Goal: Task Accomplishment & Management: Manage account settings

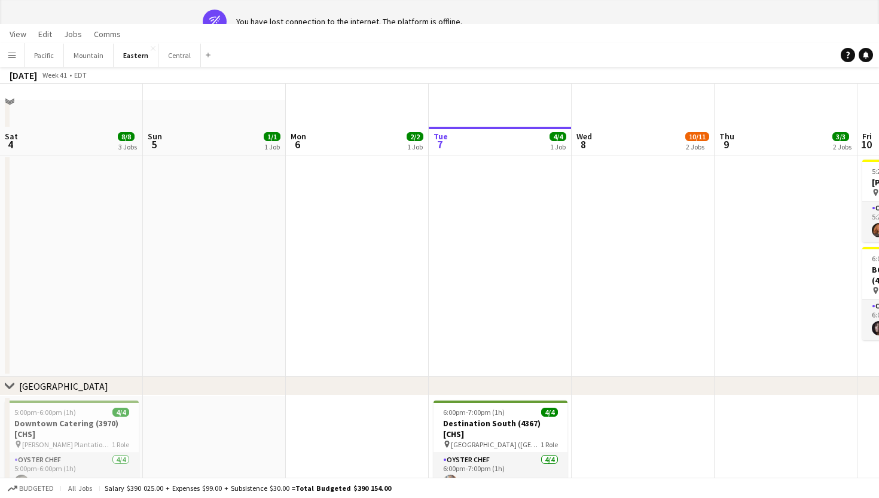
scroll to position [0, 323]
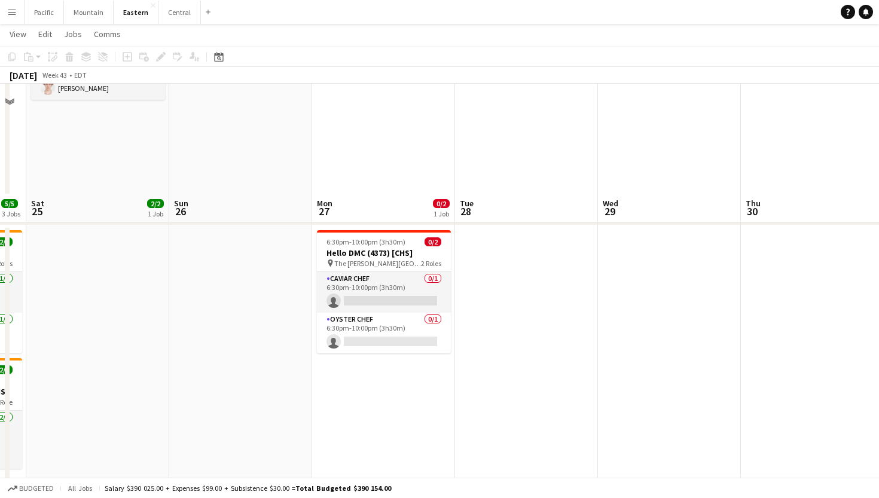
scroll to position [314, 0]
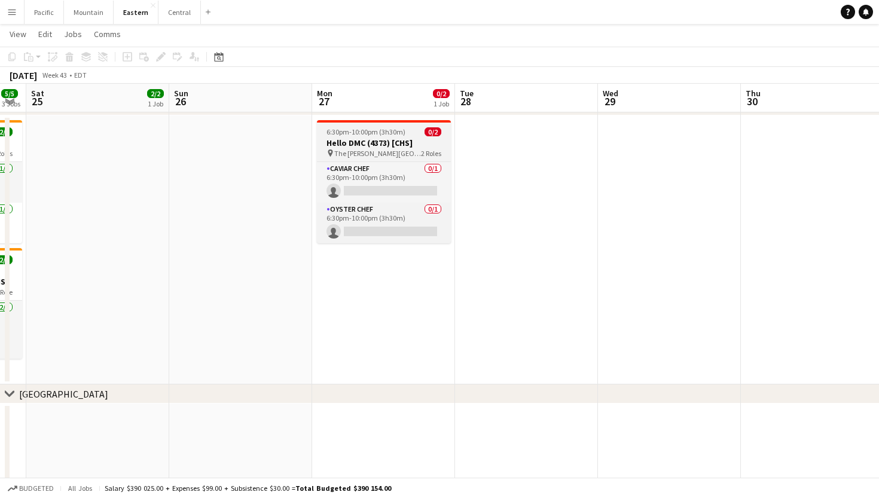
click at [411, 145] on h3 "Hello DMC (4373) [CHS]" at bounding box center [384, 143] width 134 height 11
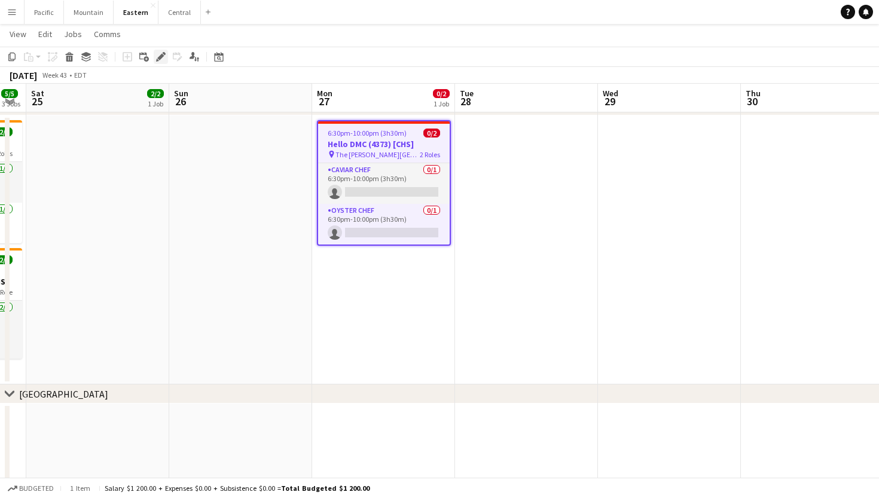
click at [162, 56] on icon at bounding box center [160, 57] width 7 height 7
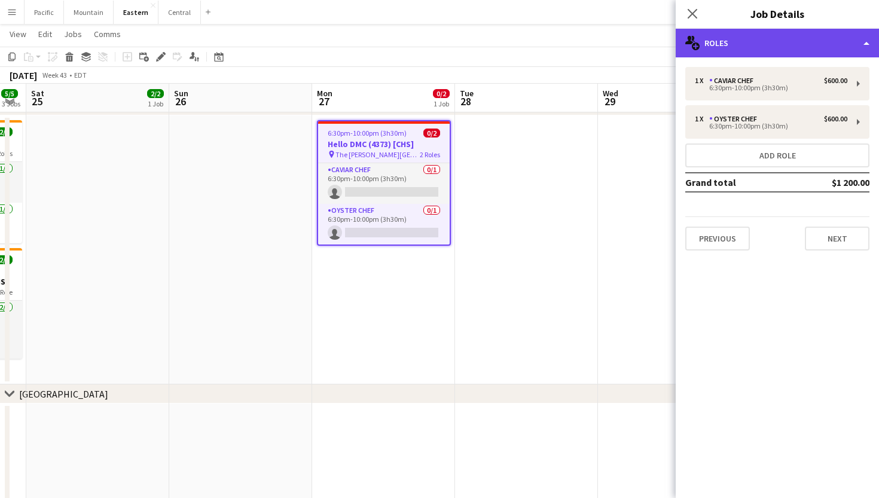
click at [848, 48] on div "multiple-users-add Roles" at bounding box center [777, 43] width 203 height 29
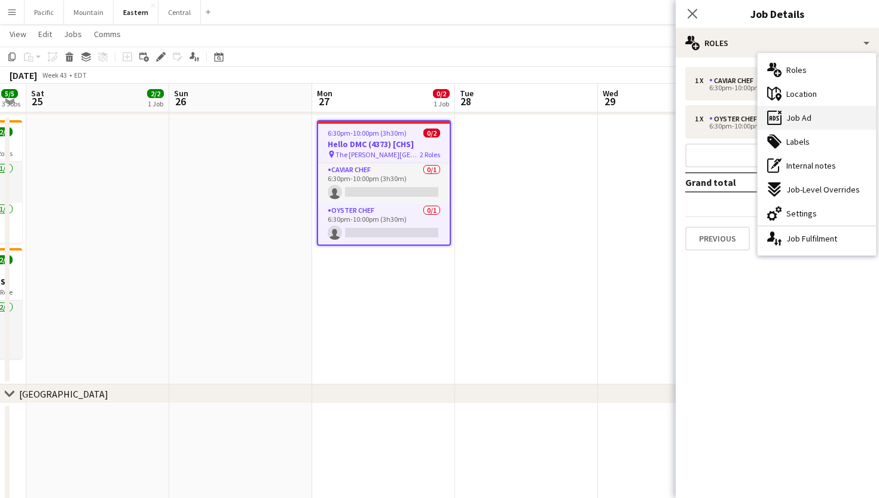
click at [815, 124] on div "ads-window Job Ad" at bounding box center [816, 118] width 118 height 24
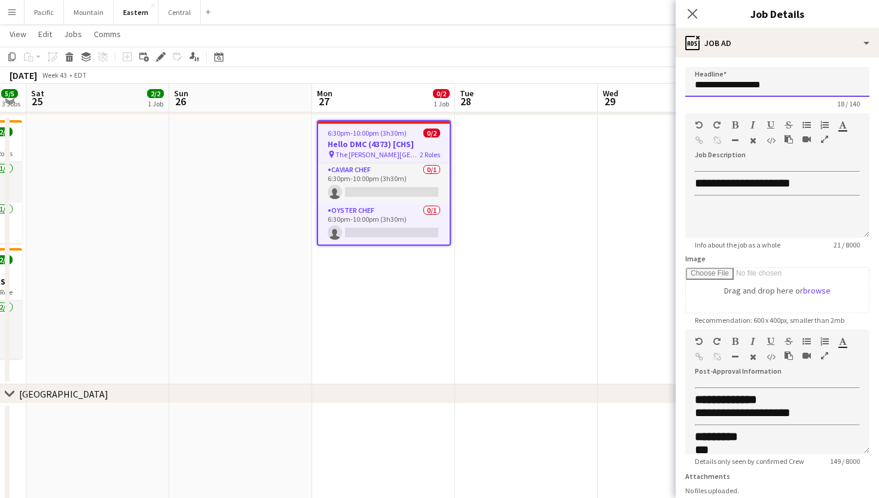
click at [745, 84] on input "**********" at bounding box center [777, 82] width 184 height 30
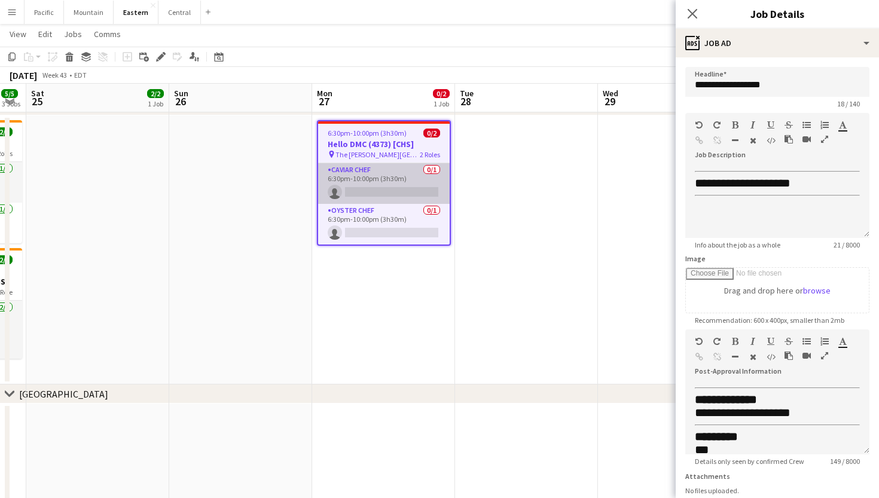
click at [381, 176] on app-card-role "Caviar Chef 0/1 6:30pm-10:00pm (3h30m) single-neutral-actions" at bounding box center [384, 183] width 132 height 41
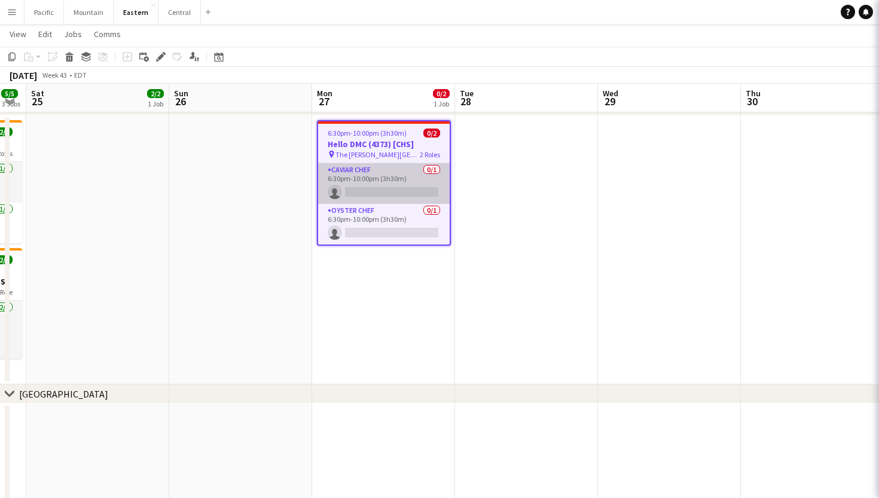
scroll to position [0, 402]
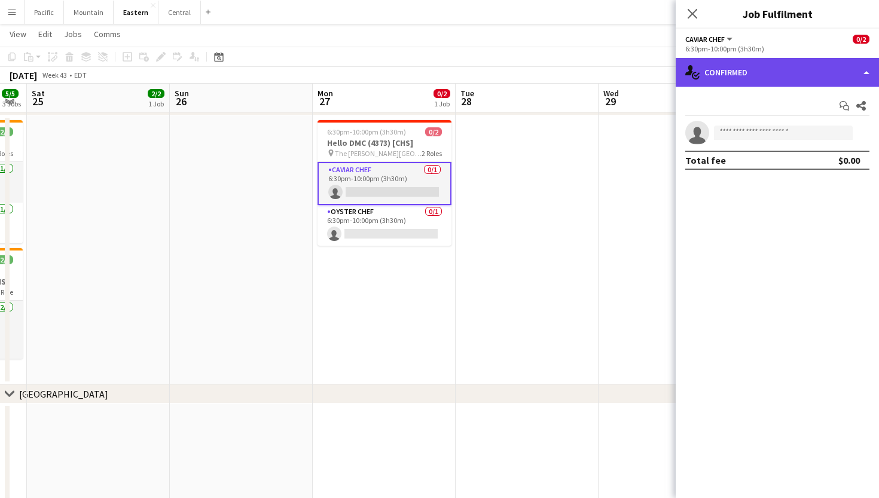
click at [787, 74] on div "single-neutral-actions-check-2 Confirmed" at bounding box center [777, 72] width 203 height 29
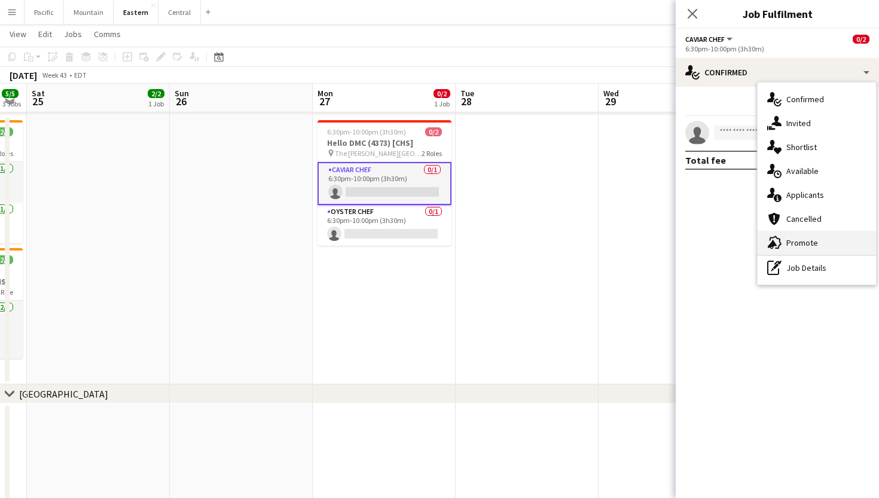
click at [822, 245] on div "advertising-megaphone Promote" at bounding box center [816, 243] width 118 height 24
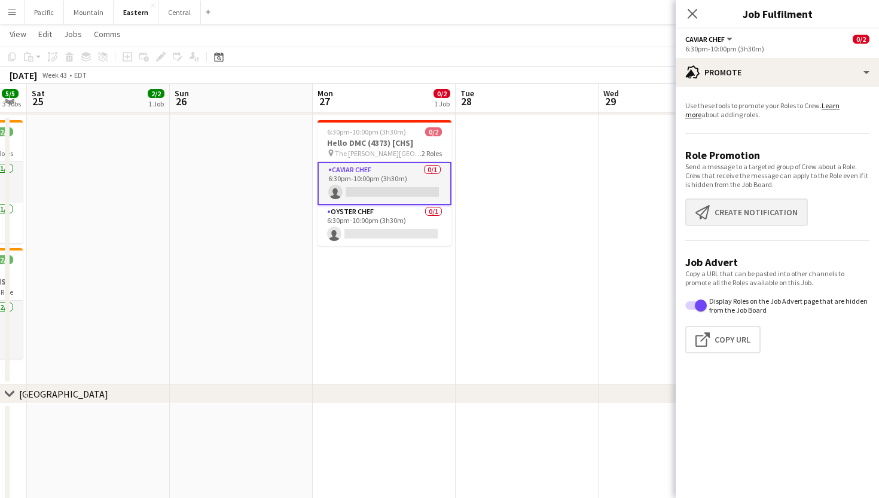
click at [759, 210] on button "Create notification Create notification" at bounding box center [746, 212] width 123 height 28
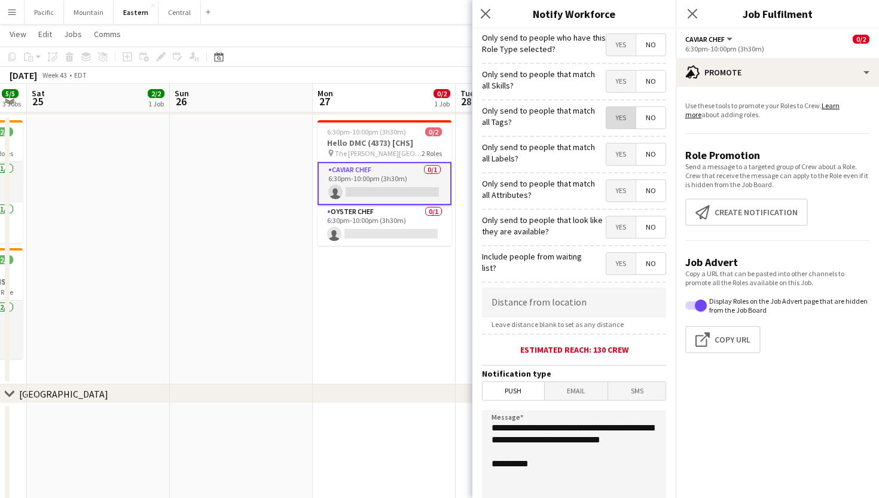
click at [621, 118] on span "Yes" at bounding box center [620, 118] width 29 height 22
drag, startPoint x: 548, startPoint y: 458, endPoint x: 465, endPoint y: 428, distance: 87.8
paste textarea "**********"
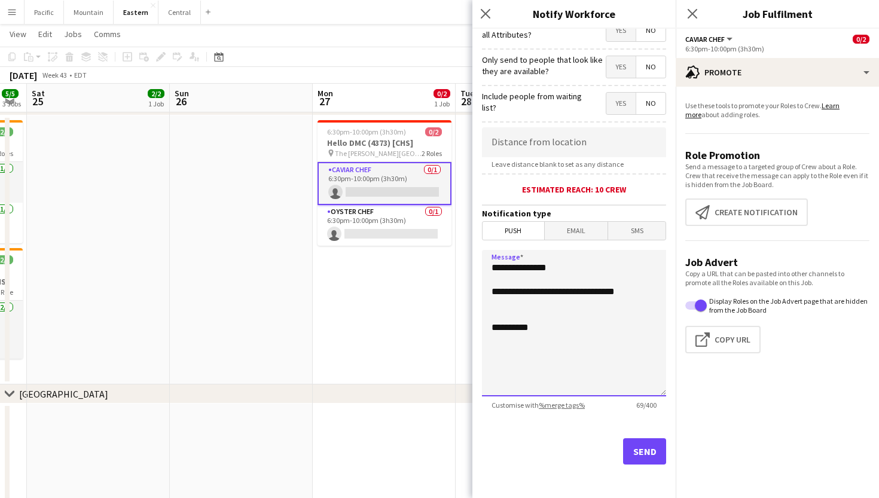
scroll to position [160, 0]
type textarea "**********"
click at [634, 449] on button "Send" at bounding box center [644, 451] width 43 height 26
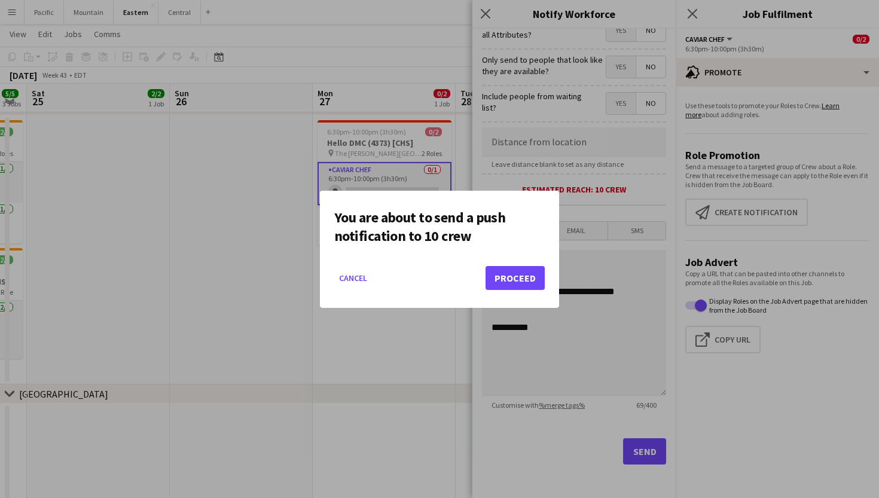
click at [518, 274] on button "Proceed" at bounding box center [514, 278] width 59 height 24
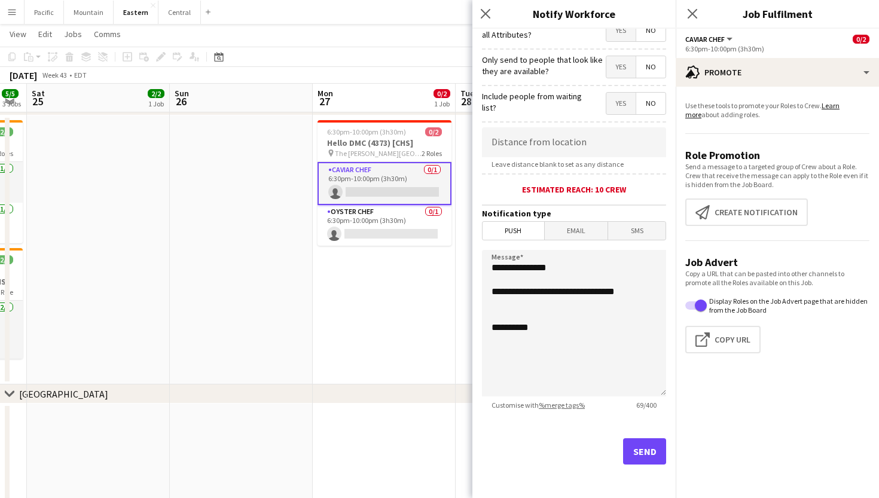
scroll to position [314, 0]
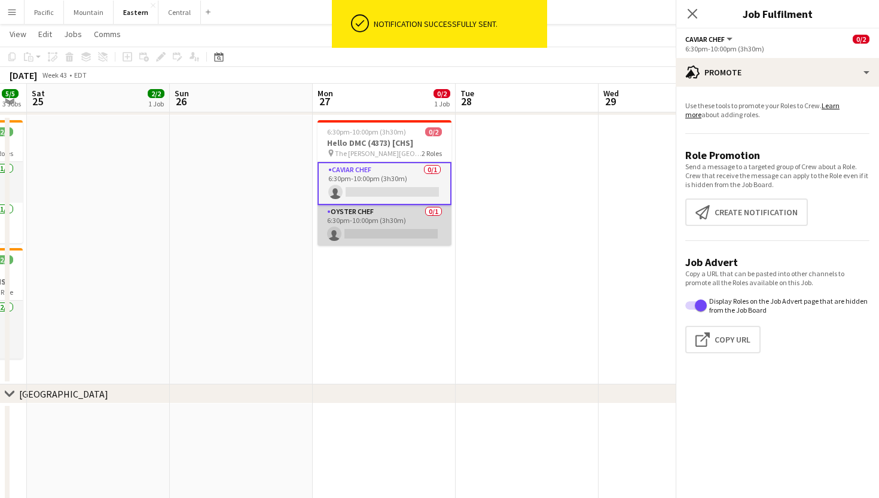
click at [383, 223] on app-card-role "Oyster Chef 0/1 6:30pm-10:00pm (3h30m) single-neutral-actions" at bounding box center [384, 225] width 134 height 41
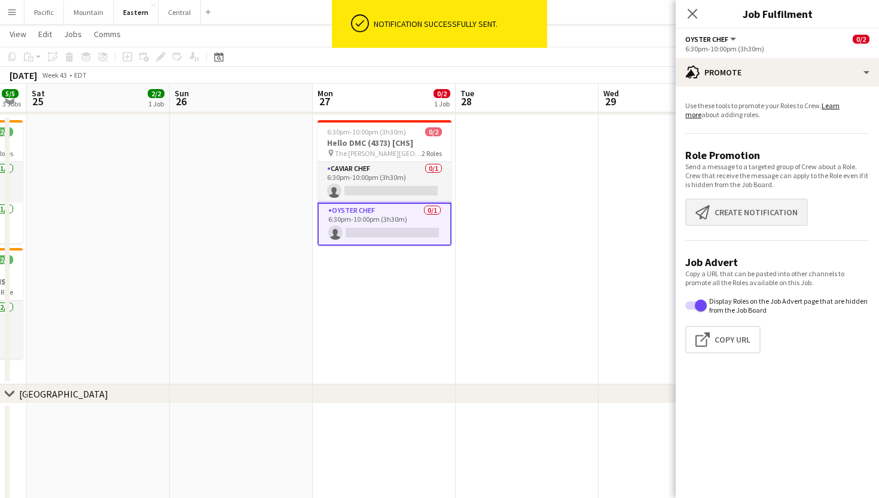
click at [743, 207] on button "Create notification Create notification" at bounding box center [746, 212] width 123 height 28
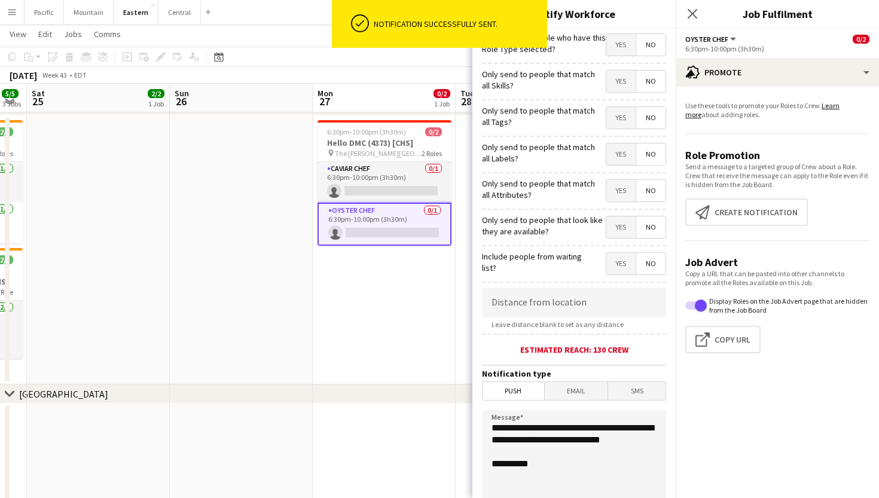
click at [623, 123] on span "Yes" at bounding box center [620, 118] width 29 height 22
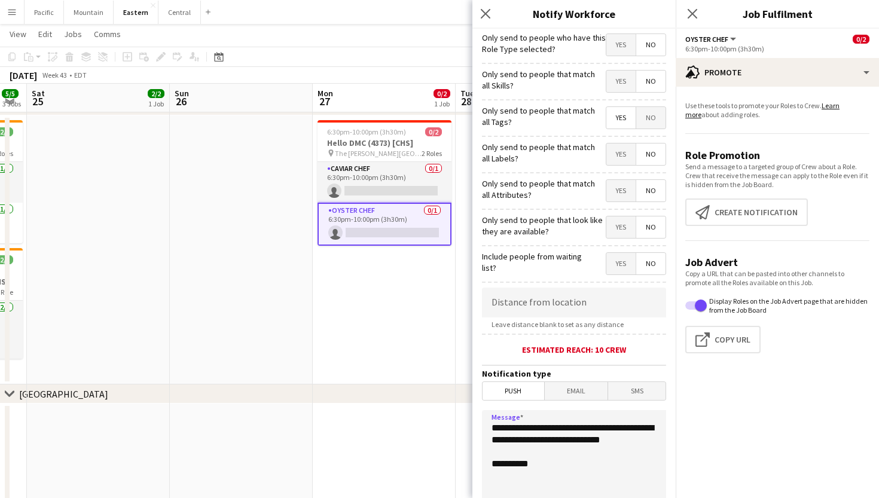
drag, startPoint x: 548, startPoint y: 453, endPoint x: 456, endPoint y: 420, distance: 97.4
paste textarea "**********"
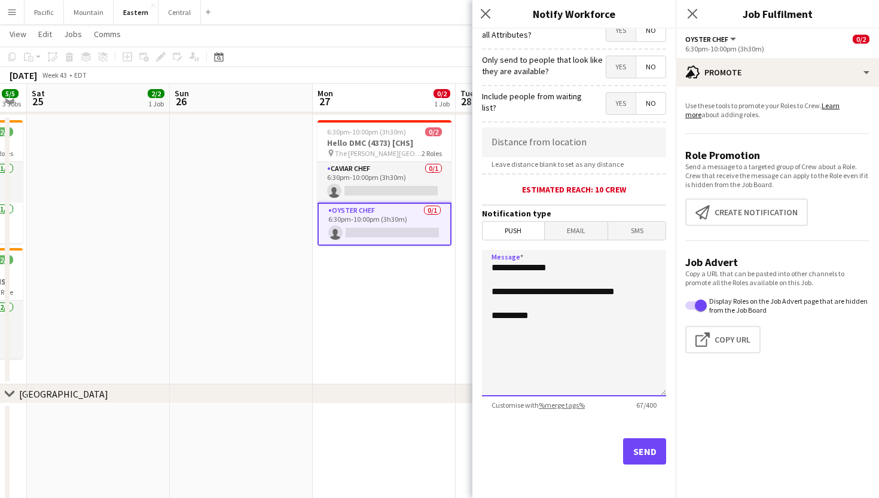
type textarea "**********"
click at [639, 454] on button "Send" at bounding box center [644, 451] width 43 height 26
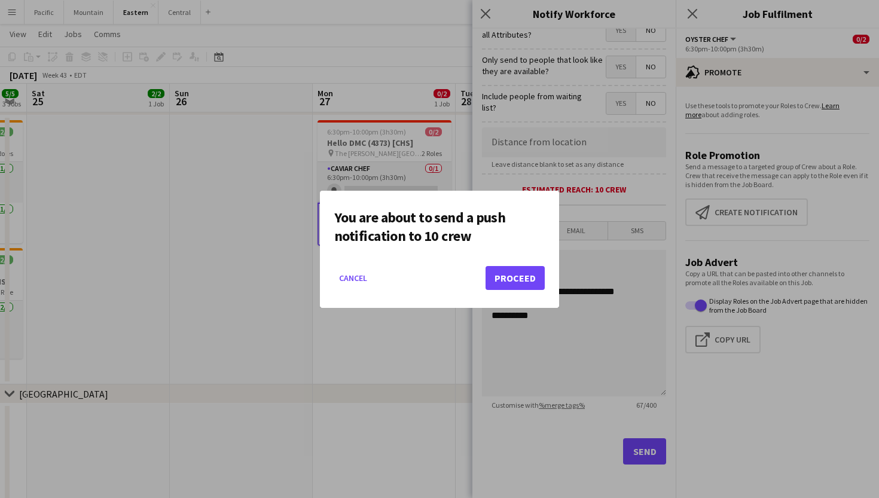
scroll to position [0, 0]
click at [510, 277] on button "Proceed" at bounding box center [514, 278] width 59 height 24
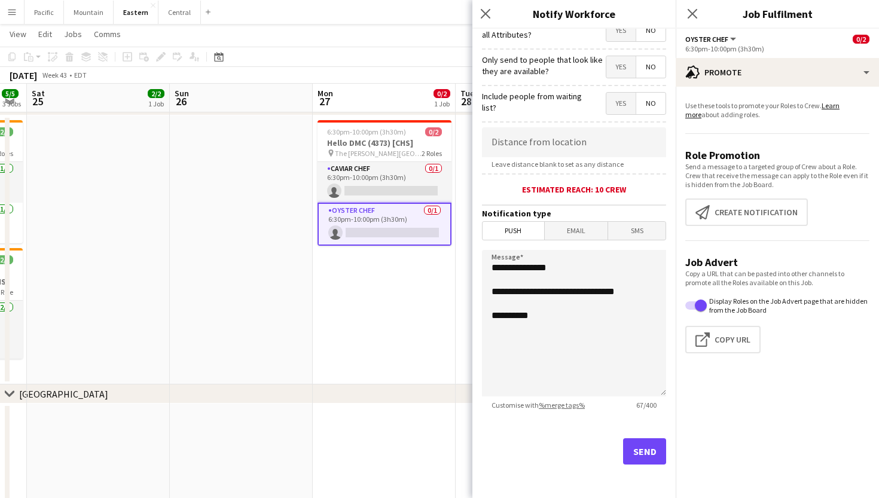
scroll to position [314, 0]
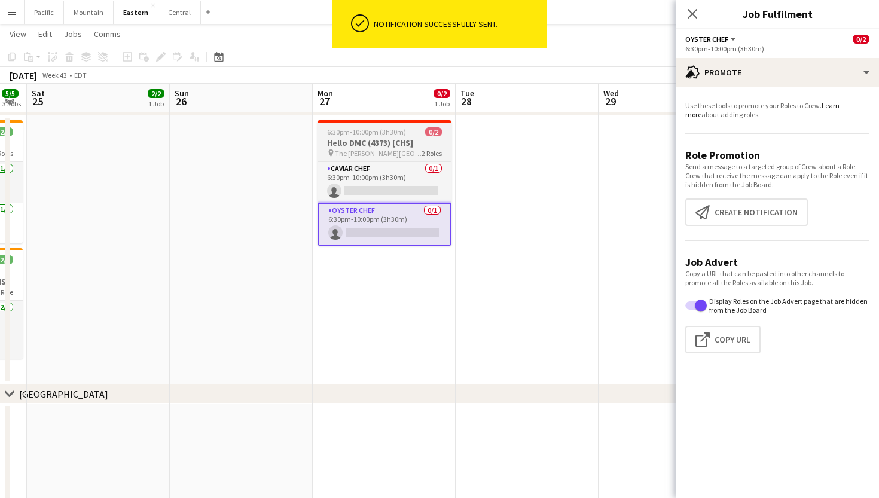
click at [393, 145] on h3 "Hello DMC (4373) [CHS]" at bounding box center [384, 143] width 134 height 11
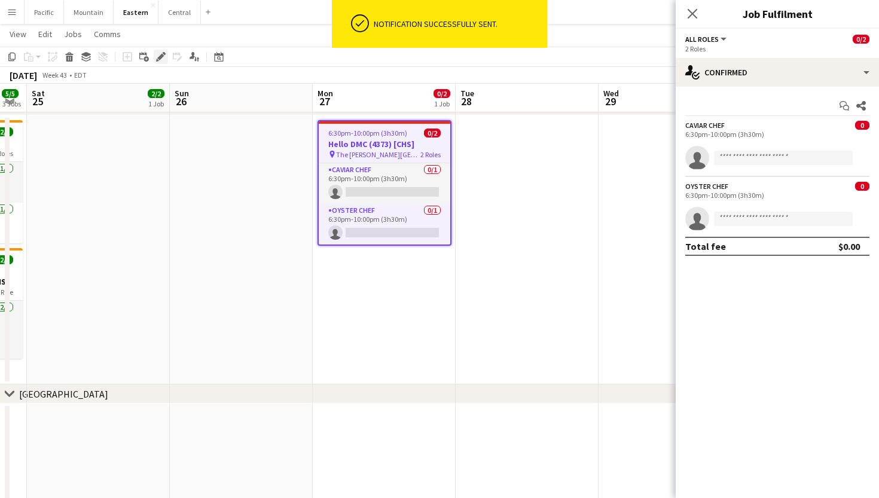
click at [159, 50] on div "Edit" at bounding box center [161, 57] width 14 height 14
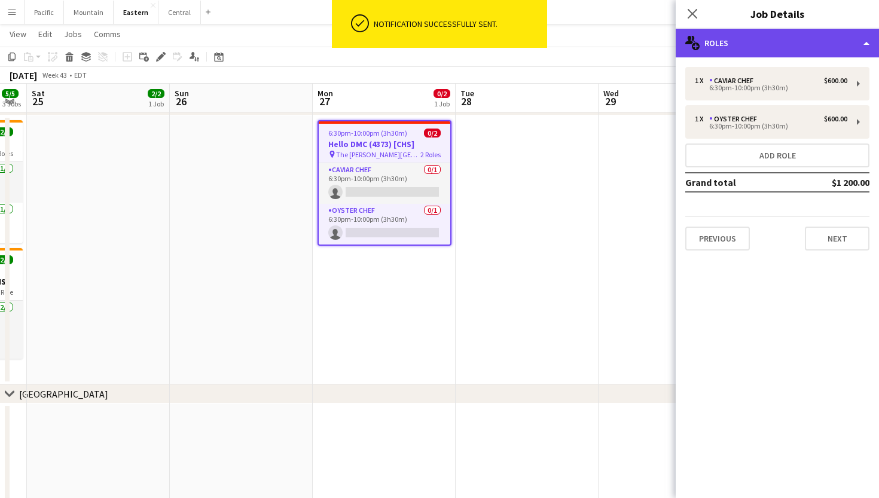
click at [820, 51] on div "multiple-users-add Roles" at bounding box center [777, 43] width 203 height 29
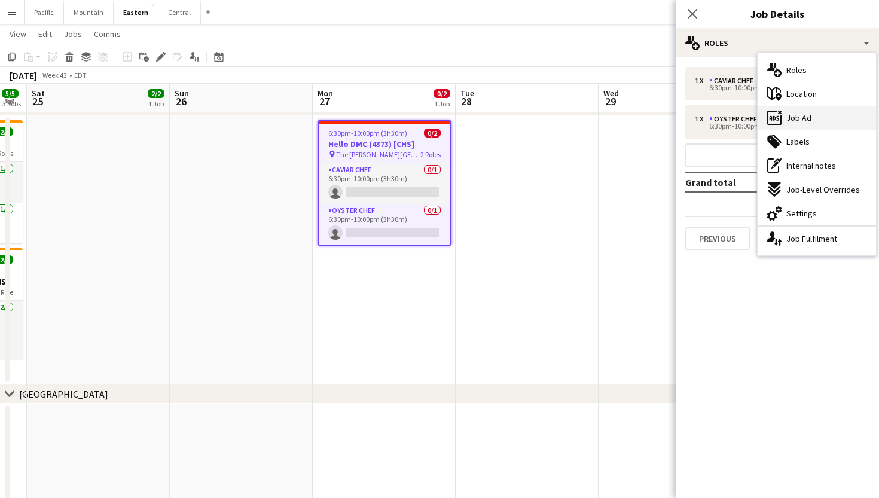
drag, startPoint x: 823, startPoint y: 93, endPoint x: 820, endPoint y: 116, distance: 22.9
click at [820, 116] on div "multiple-users-add Roles maps-pin-1 Location ads-window Job Ad tags-double Labe…" at bounding box center [816, 154] width 118 height 202
click at [820, 116] on div "ads-window Job Ad" at bounding box center [816, 118] width 118 height 24
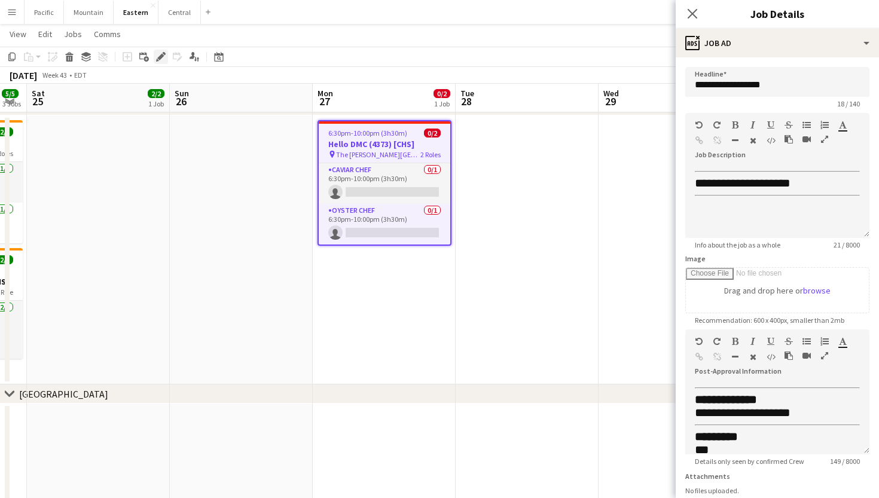
click at [155, 54] on div "Edit" at bounding box center [161, 57] width 14 height 14
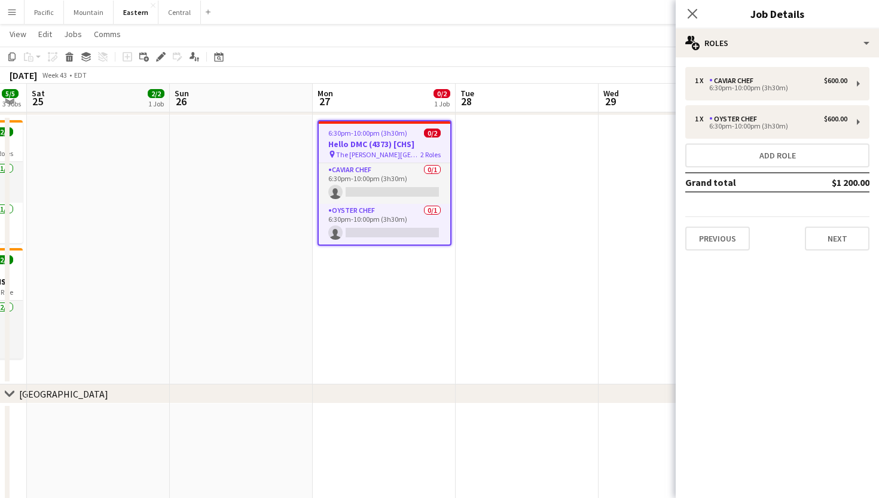
click at [830, 23] on div "Close pop-in Job Details" at bounding box center [777, 14] width 203 height 29
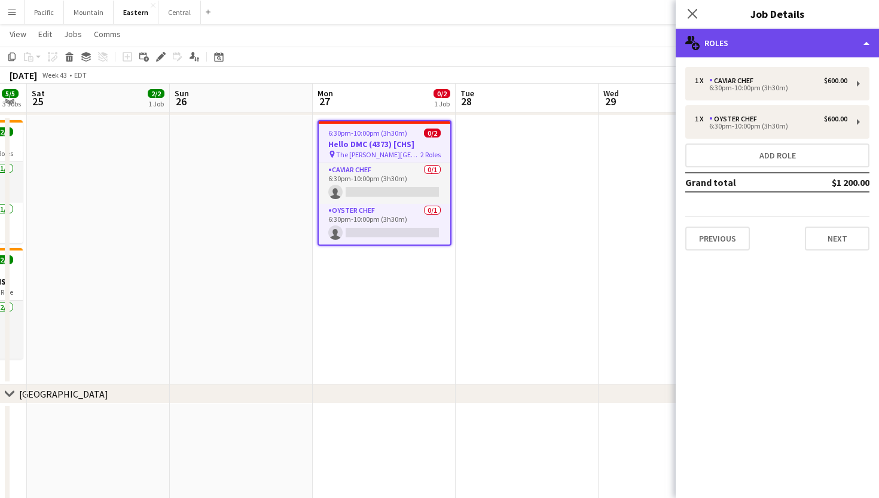
click at [830, 44] on div "multiple-users-add Roles" at bounding box center [777, 43] width 203 height 29
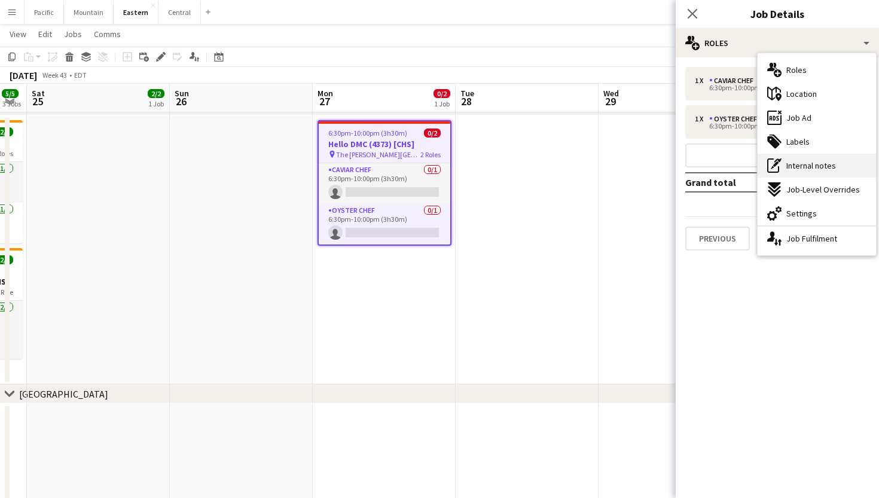
click at [830, 163] on span "Internal notes" at bounding box center [811, 165] width 50 height 11
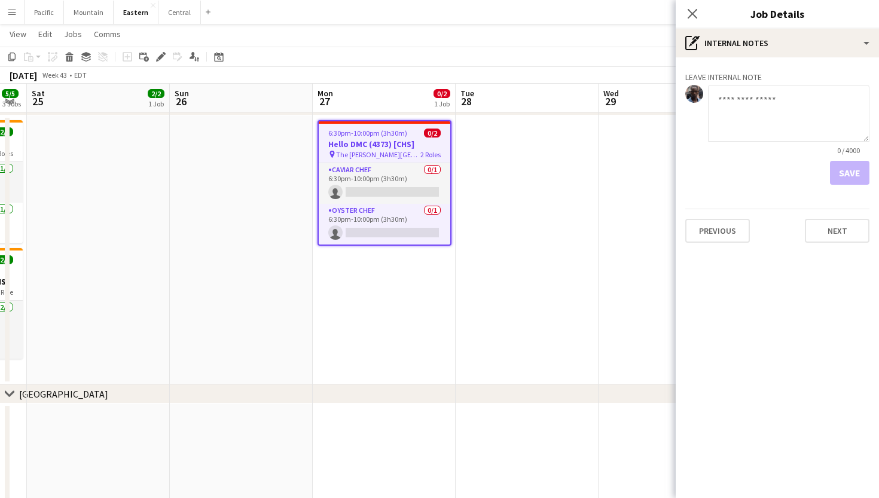
click at [758, 122] on textarea at bounding box center [788, 113] width 161 height 57
type textarea "*"
type textarea "**********"
click at [842, 170] on button "Save" at bounding box center [849, 173] width 39 height 24
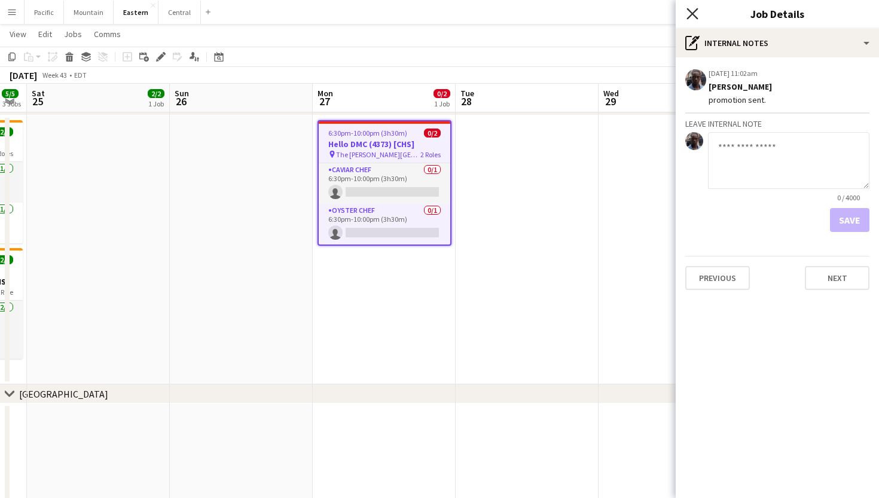
click at [692, 15] on icon "Close pop-in" at bounding box center [691, 13] width 11 height 11
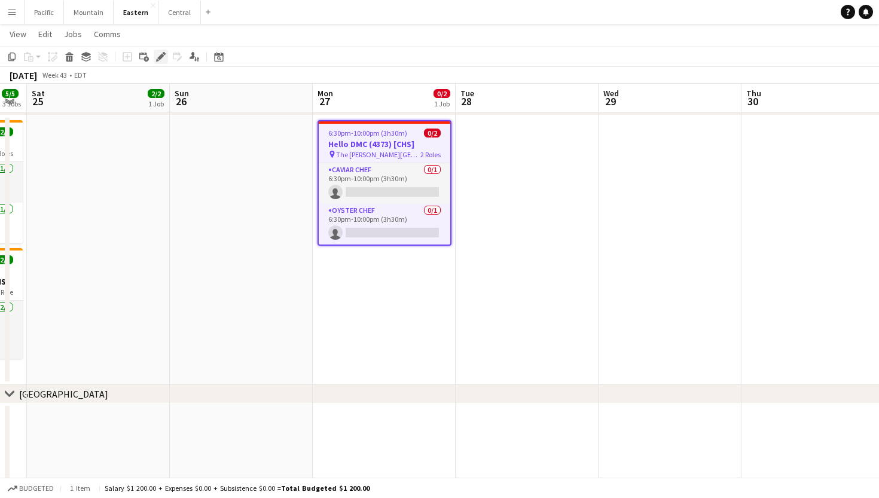
click at [161, 58] on icon at bounding box center [160, 57] width 7 height 7
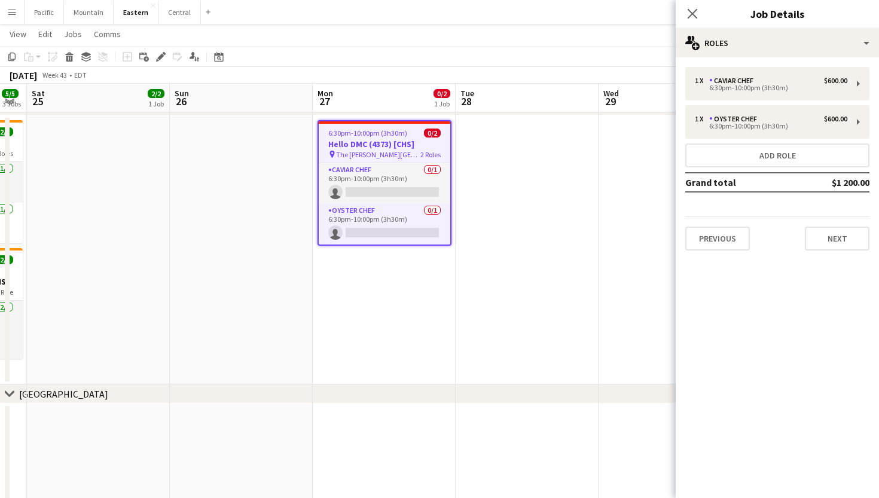
click at [429, 136] on span "0/2" at bounding box center [432, 133] width 17 height 9
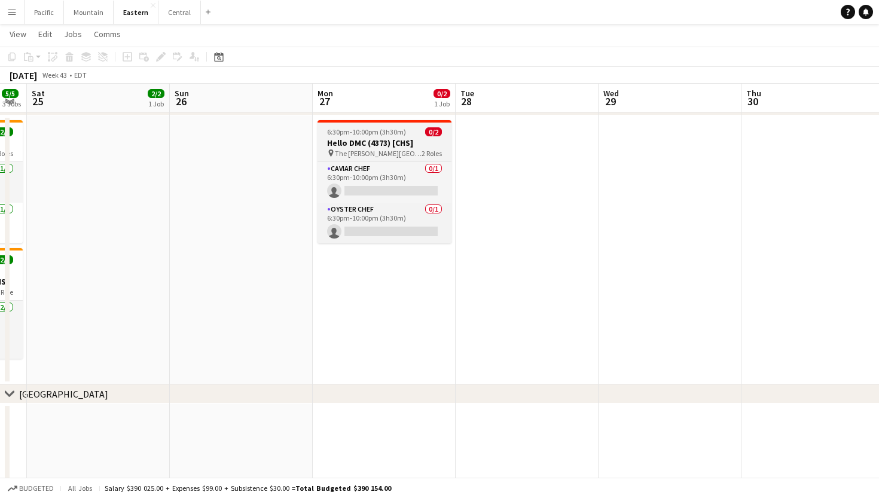
click at [375, 147] on h3 "Hello DMC (4373) [CHS]" at bounding box center [384, 143] width 134 height 11
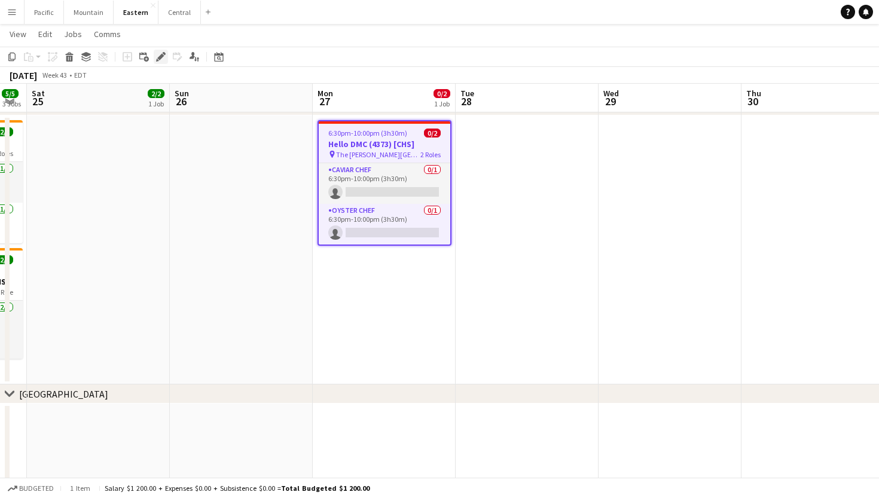
click at [162, 62] on div "Edit" at bounding box center [161, 57] width 14 height 14
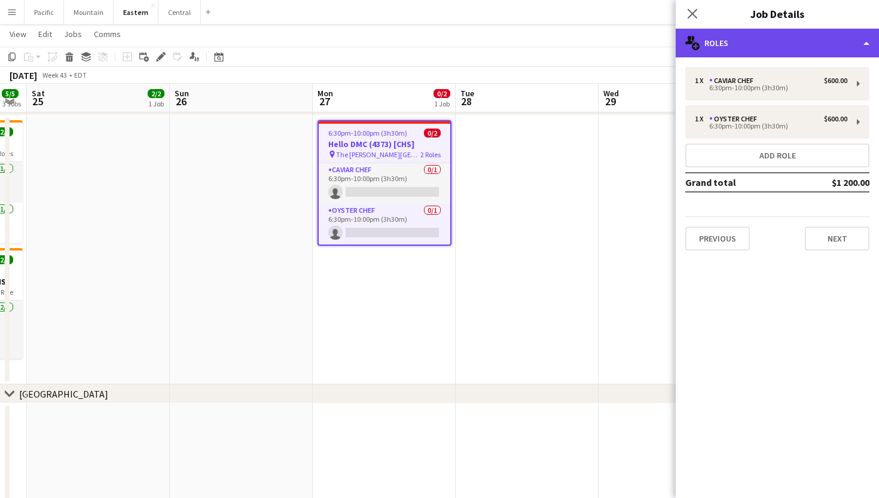
click at [722, 42] on div "multiple-users-add Roles" at bounding box center [777, 43] width 203 height 29
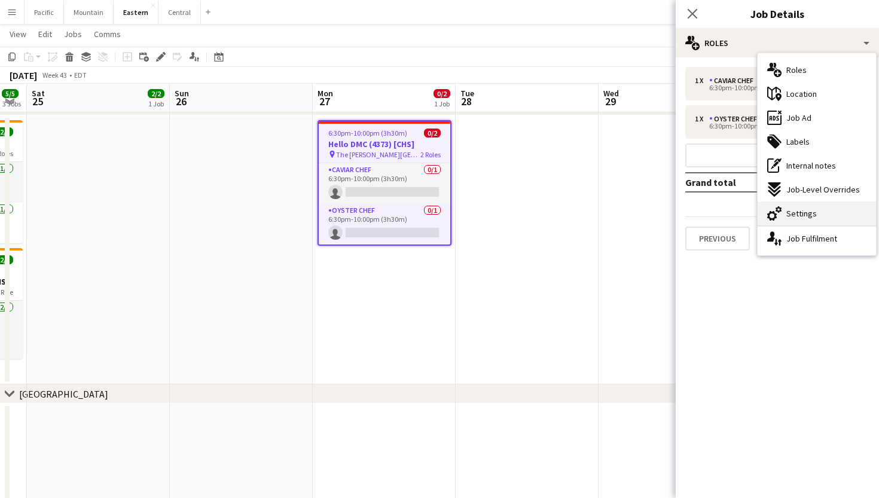
click at [824, 221] on div "cog-double-3 Settings" at bounding box center [816, 213] width 118 height 24
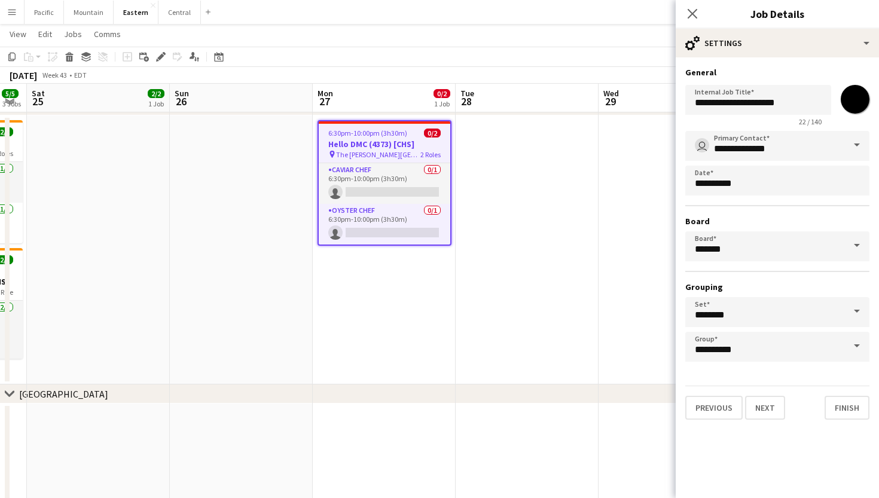
click at [845, 104] on input "*******" at bounding box center [854, 99] width 43 height 43
type input "*******"
click at [694, 17] on icon "Close pop-in" at bounding box center [691, 13] width 11 height 11
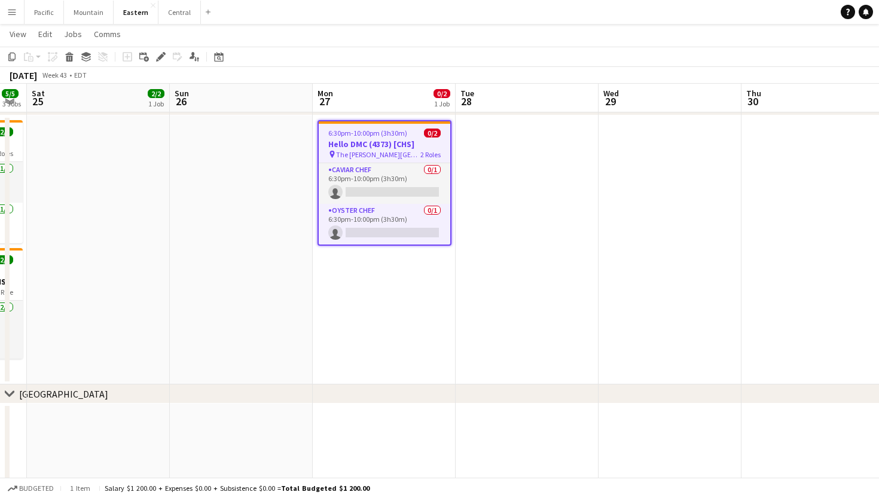
click at [511, 190] on app-date-cell at bounding box center [527, 249] width 143 height 269
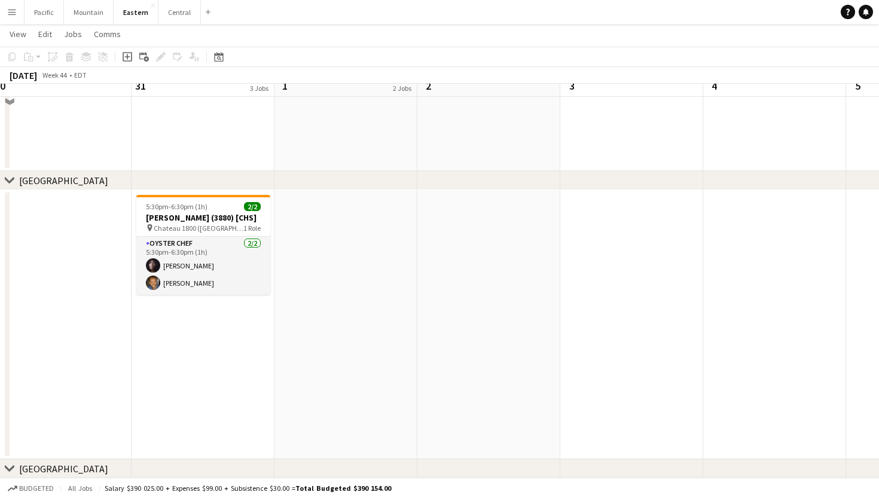
scroll to position [584, 0]
